Goal: Transaction & Acquisition: Obtain resource

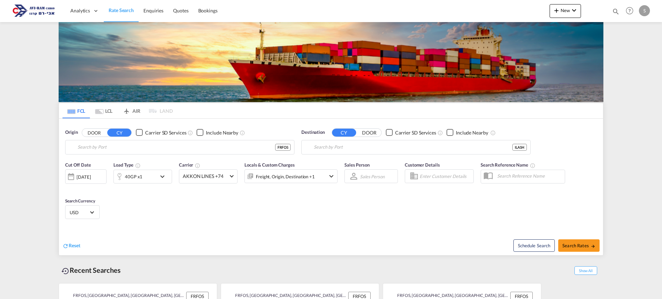
type input "Fos-[GEOGRAPHIC_DATA], [GEOGRAPHIC_DATA]"
type input "Ashdod, ILASH"
click at [119, 150] on input "Fos-[GEOGRAPHIC_DATA], [GEOGRAPHIC_DATA]" at bounding box center [184, 147] width 213 height 10
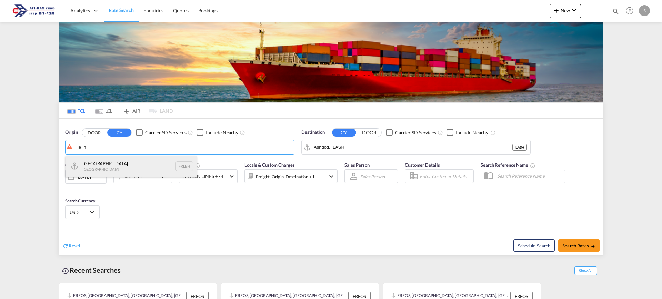
click at [111, 166] on div "Le Havre [GEOGRAPHIC_DATA] FRLEH" at bounding box center [131, 166] width 131 height 21
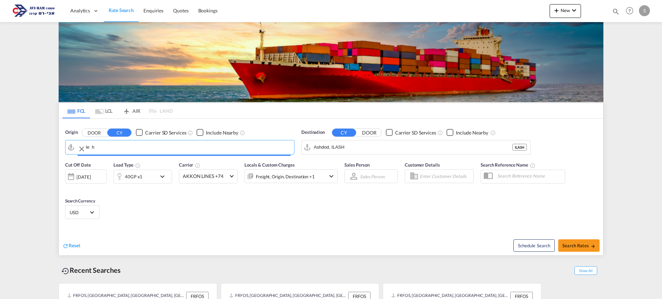
type input "[GEOGRAPHIC_DATA], [GEOGRAPHIC_DATA]"
click at [163, 179] on md-icon "icon-chevron-down" at bounding box center [164, 176] width 12 height 8
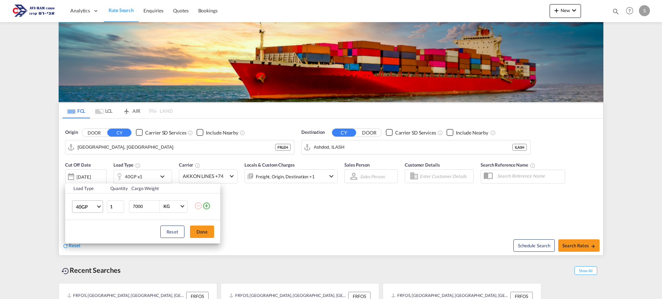
click at [97, 207] on md-select-value "40GP" at bounding box center [89, 207] width 28 height 12
click at [91, 190] on md-option "20GP" at bounding box center [93, 190] width 47 height 17
click at [99, 207] on span "Choose: \a20GP" at bounding box center [99, 206] width 4 height 4
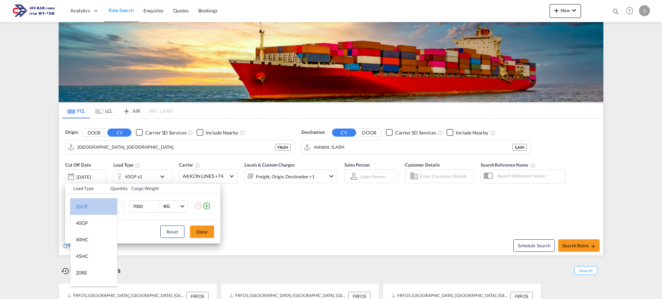
click at [99, 207] on md-option "20GP" at bounding box center [93, 206] width 47 height 17
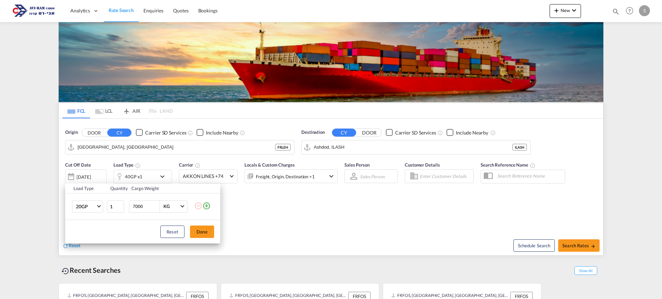
drag, startPoint x: 142, startPoint y: 207, endPoint x: 133, endPoint y: 209, distance: 9.4
click at [133, 209] on input "7000" at bounding box center [146, 207] width 28 height 12
type input "5000"
click at [201, 232] on button "Done" at bounding box center [202, 232] width 24 height 12
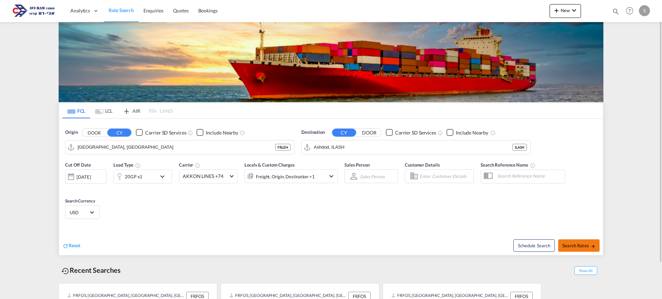
click at [582, 243] on span "Search Rates" at bounding box center [579, 246] width 33 height 6
type input "FRLEH to ILASH / [DATE]"
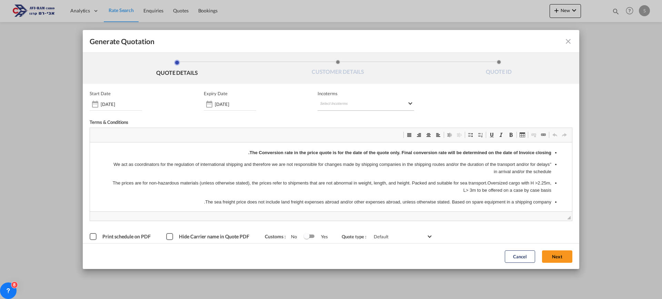
click at [333, 104] on md-select "Select Incoterms DAP - import Delivered at Place CFR - import Cost and Freight …" at bounding box center [366, 104] width 97 height 12
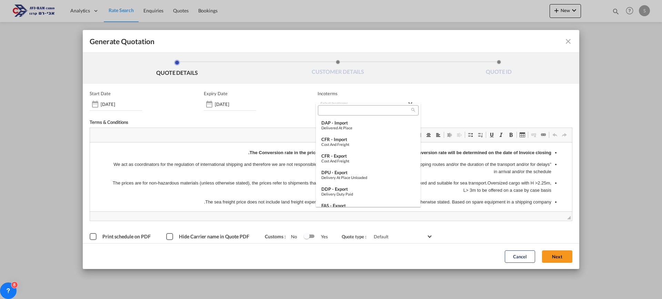
click at [333, 109] on input "search" at bounding box center [365, 110] width 91 height 6
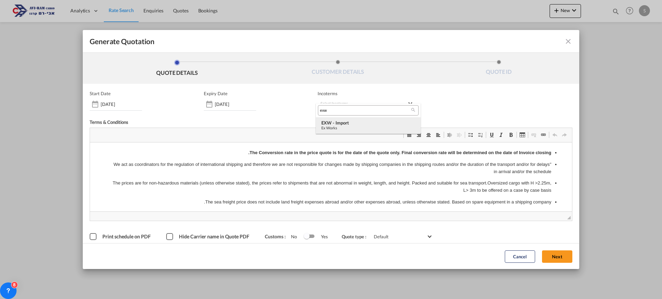
type input "exw"
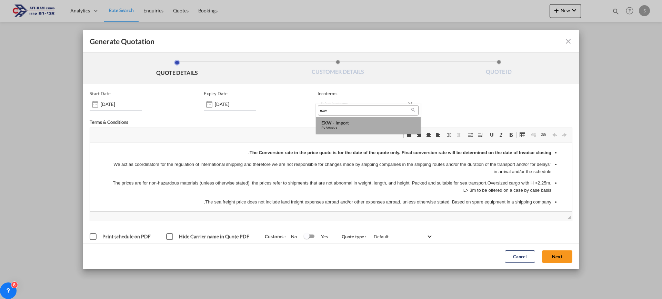
click at [336, 125] on div "EXW - import" at bounding box center [369, 123] width 94 height 6
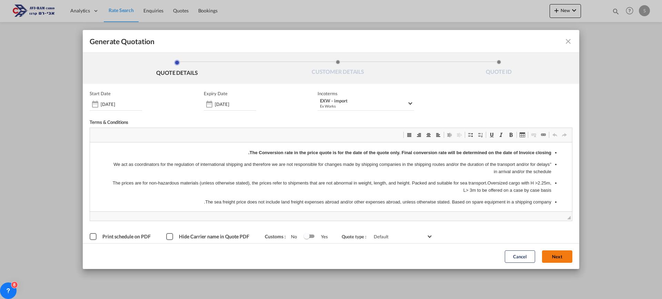
click at [551, 256] on button "Next" at bounding box center [557, 256] width 30 height 12
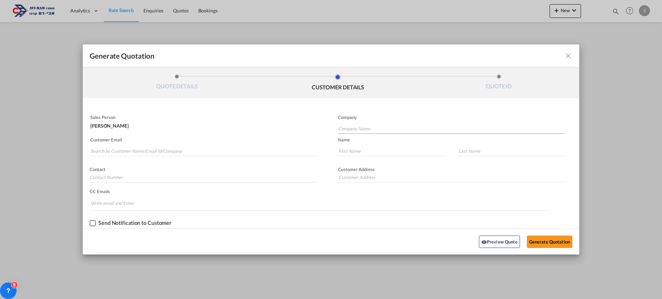
click at [351, 130] on input "Company Name" at bounding box center [451, 129] width 226 height 10
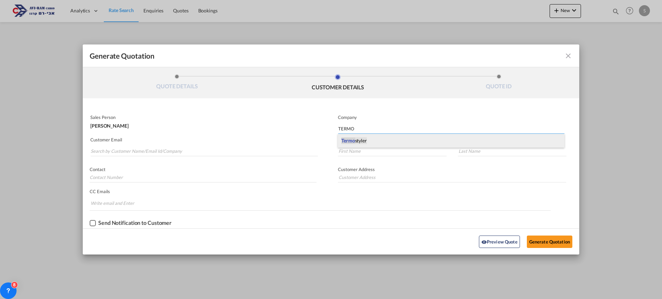
click at [351, 140] on span "Termo" at bounding box center [349, 141] width 14 height 6
type input "Termostyler"
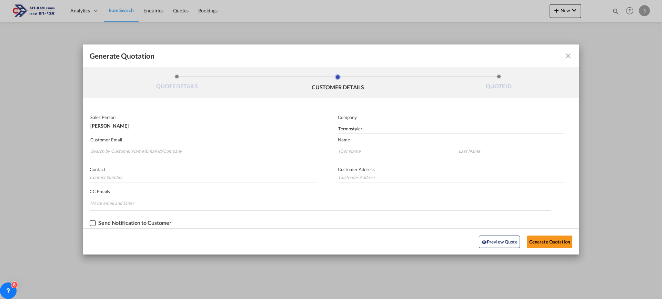
click at [347, 150] on input "Generate QuotationQUOTE ..." at bounding box center [392, 151] width 109 height 10
type input "[PERSON_NAME]"
click at [116, 150] on input "Search by Customer Name/Email Id/Company" at bounding box center [204, 151] width 227 height 10
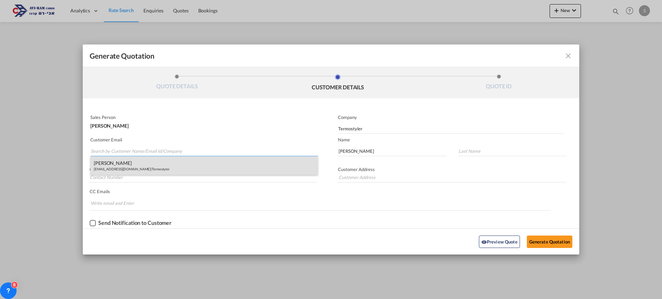
click at [114, 165] on div "[PERSON_NAME] [EMAIL_ADDRESS][DOMAIN_NAME] | Termostyler" at bounding box center [204, 165] width 228 height 19
type input "[EMAIL_ADDRESS][DOMAIN_NAME]"
type input "TELLER"
type input "[PERSON_NAME]"
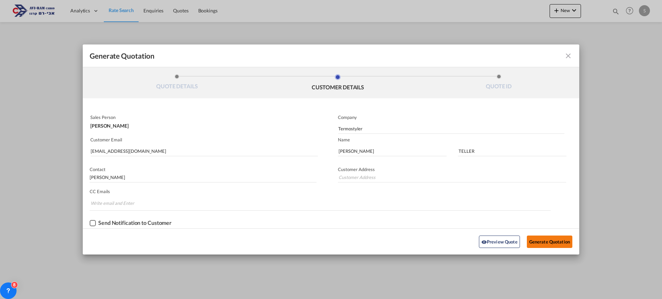
click at [541, 238] on button "Generate Quotation" at bounding box center [550, 242] width 46 height 12
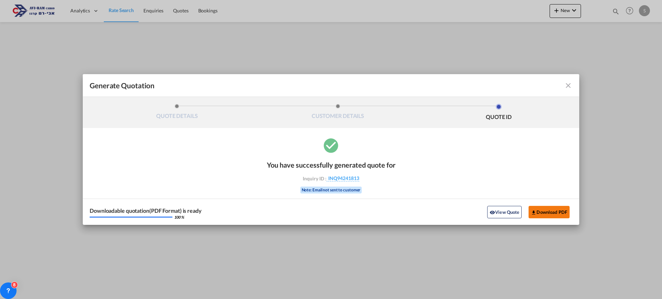
click at [546, 215] on button "Download PDF" at bounding box center [549, 212] width 41 height 12
